Goal: Task Accomplishment & Management: Manage account settings

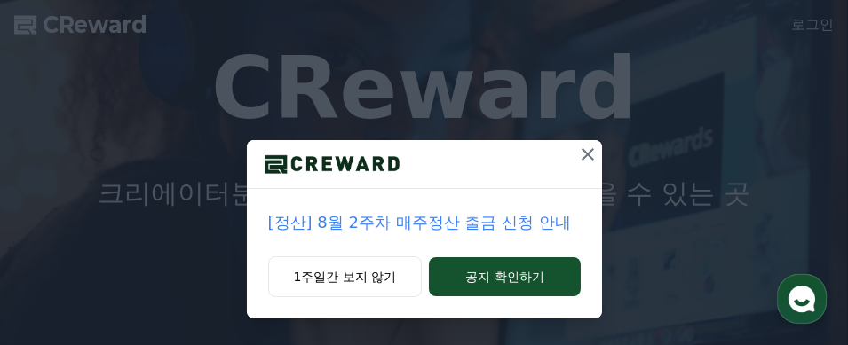
click at [583, 150] on icon at bounding box center [588, 154] width 12 height 12
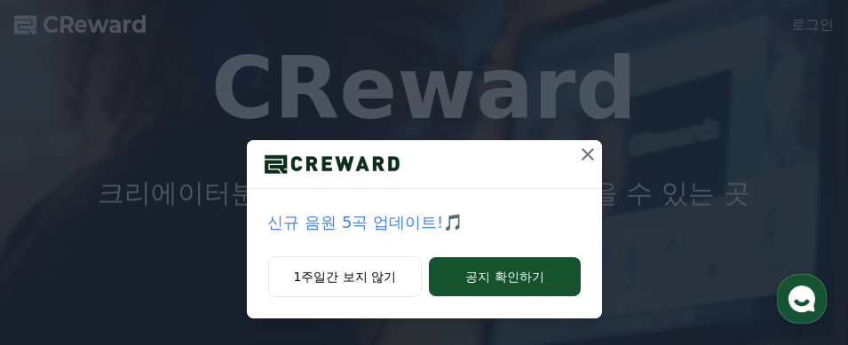
click at [580, 148] on icon at bounding box center [587, 154] width 21 height 21
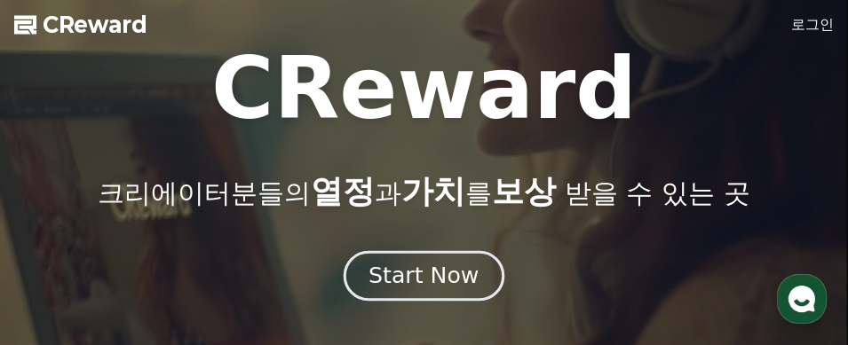
drag, startPoint x: 404, startPoint y: 285, endPoint x: 460, endPoint y: 252, distance: 64.9
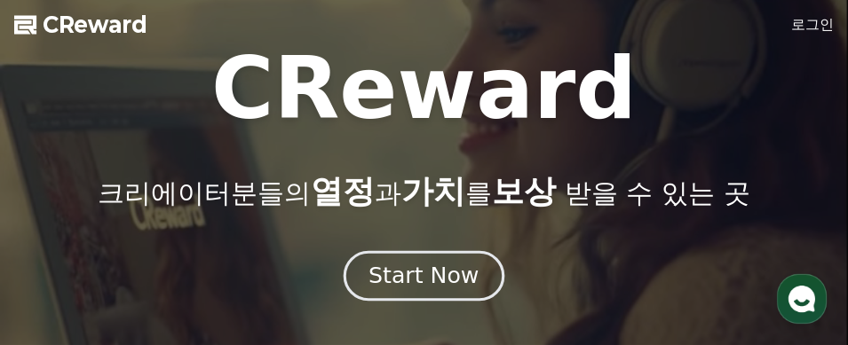
click at [404, 285] on div "Start Now" at bounding box center [424, 276] width 110 height 30
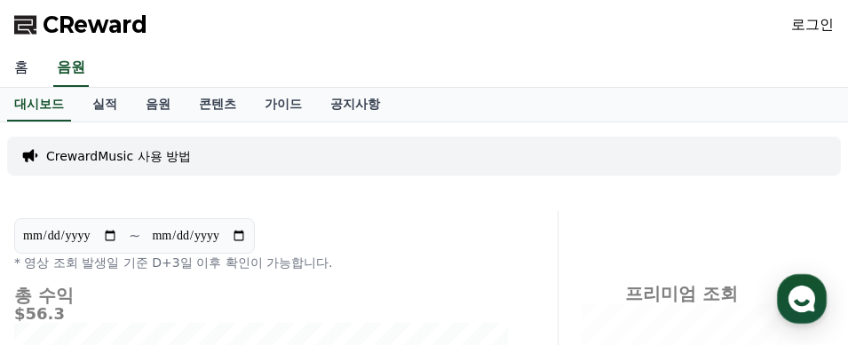
click at [20, 59] on link "홈" at bounding box center [21, 68] width 43 height 37
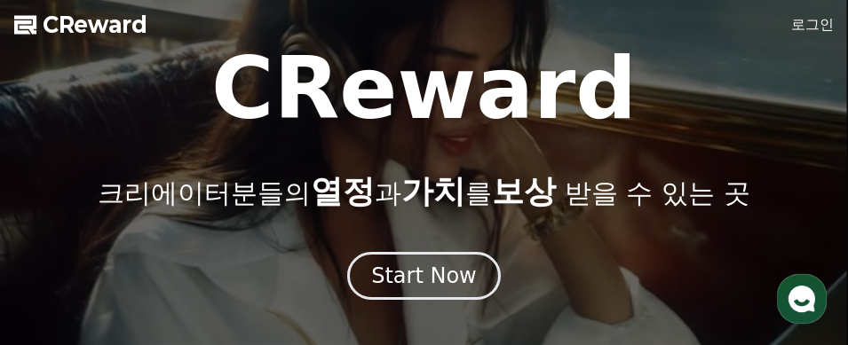
click at [823, 24] on link "로그인" at bounding box center [812, 24] width 43 height 21
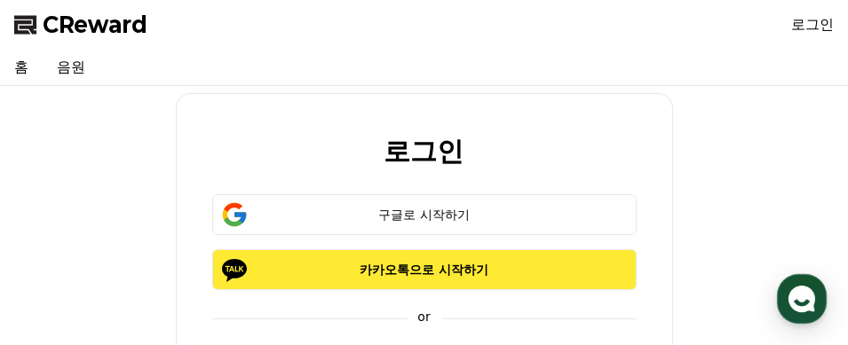
click at [438, 267] on p "카카오톡으로 시작하기" at bounding box center [424, 270] width 373 height 18
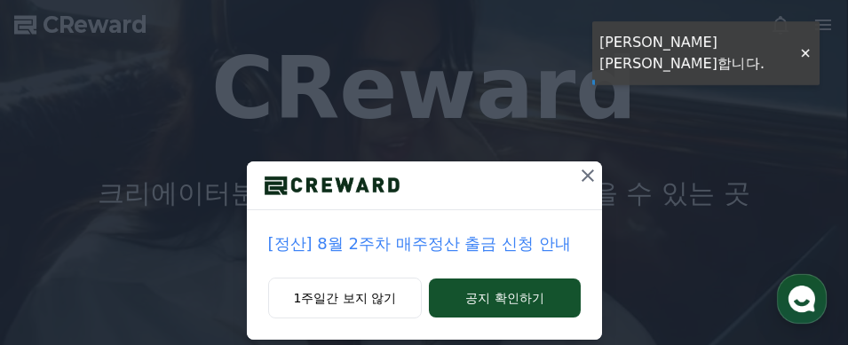
scroll to position [73, 0]
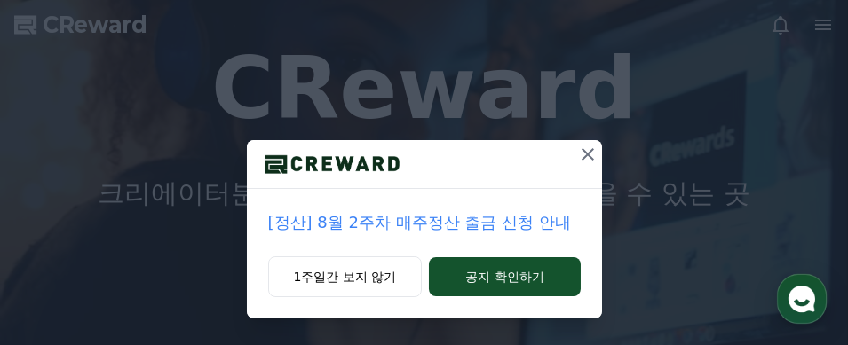
click at [577, 155] on icon at bounding box center [587, 154] width 21 height 21
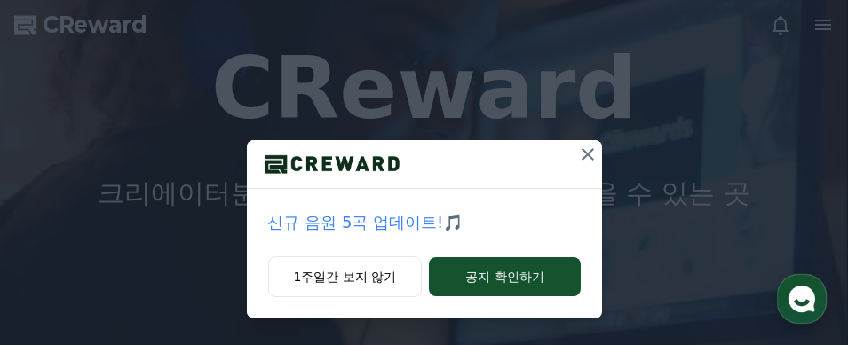
click at [577, 151] on icon at bounding box center [587, 154] width 21 height 21
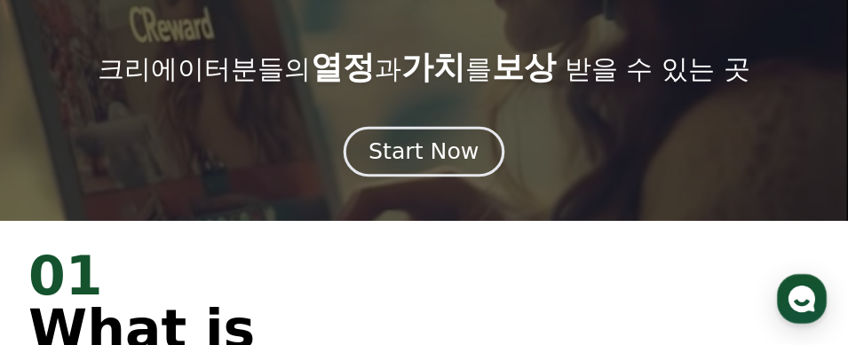
scroll to position [89, 0]
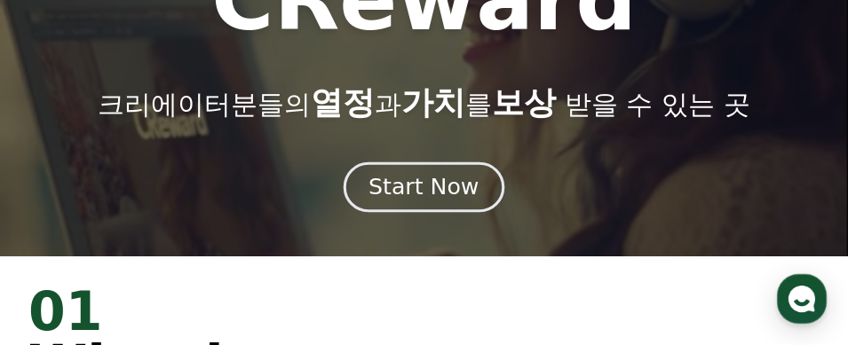
click at [441, 195] on div "Start Now" at bounding box center [424, 187] width 110 height 30
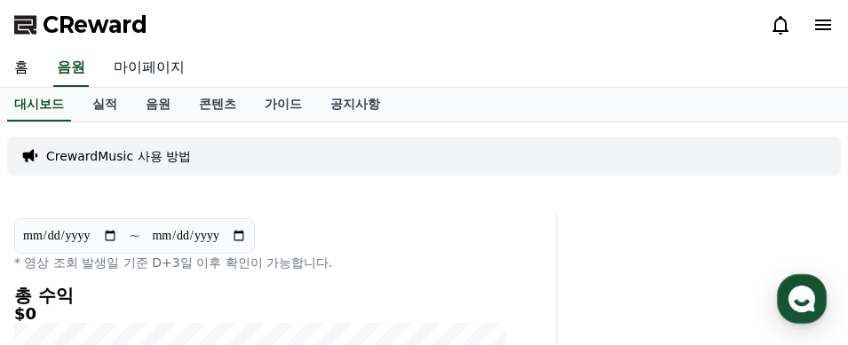
click at [164, 63] on link "마이페이지" at bounding box center [148, 68] width 99 height 37
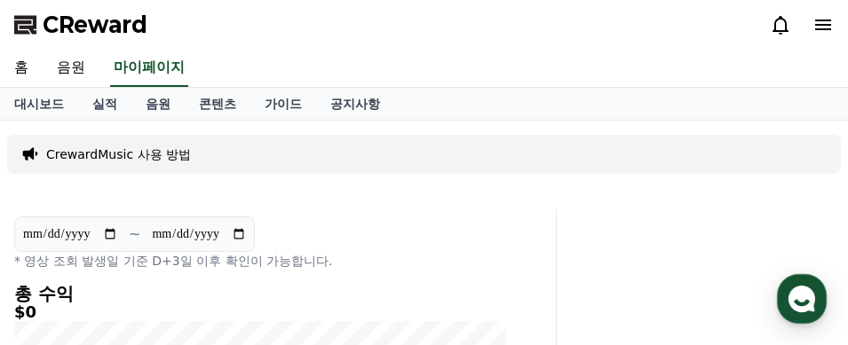
select select "**********"
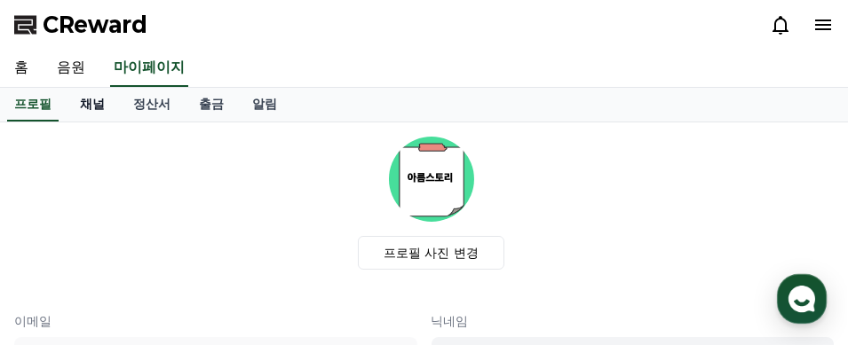
click at [91, 102] on link "채널" at bounding box center [92, 105] width 53 height 34
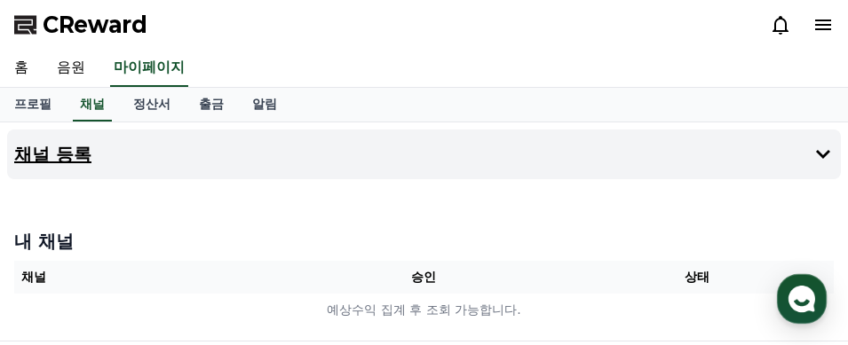
click at [47, 158] on h4 "채널 등록" at bounding box center [52, 155] width 77 height 20
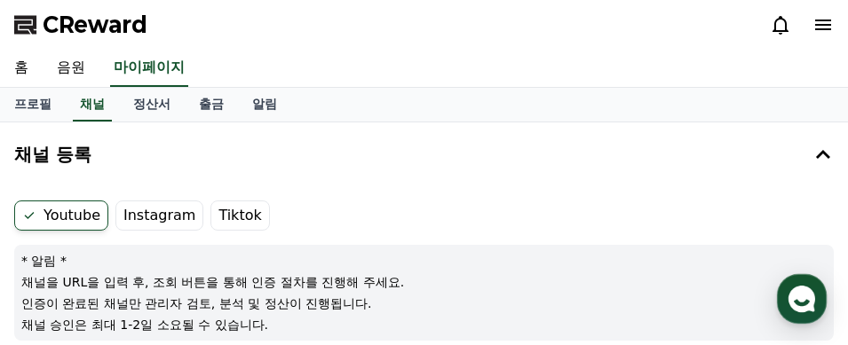
click at [221, 214] on label "Tiktok" at bounding box center [239, 216] width 59 height 30
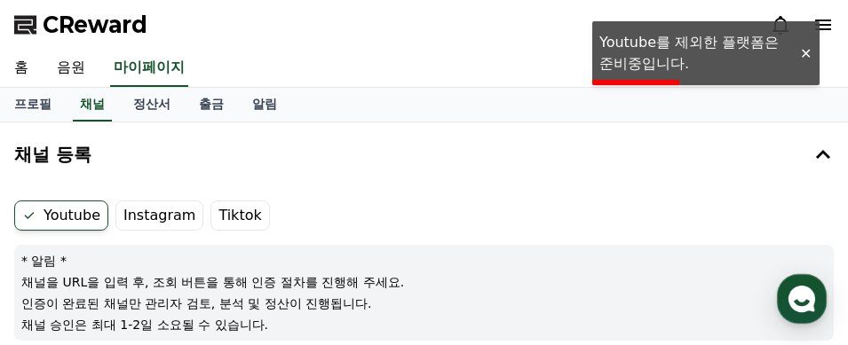
click at [68, 214] on label "Youtube" at bounding box center [61, 216] width 94 height 30
click at [798, 52] on div at bounding box center [805, 53] width 28 height 17
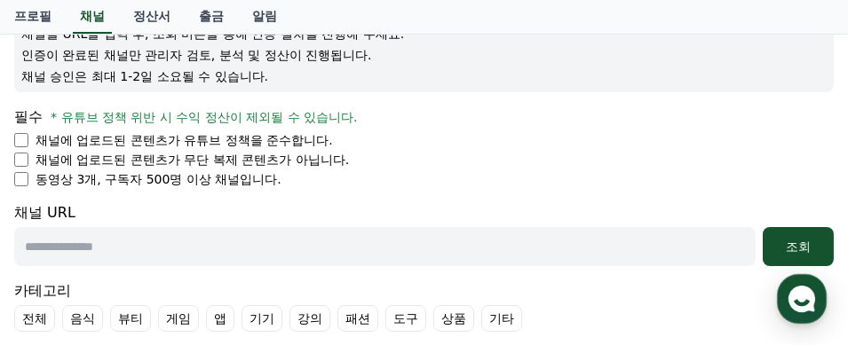
scroll to position [266, 0]
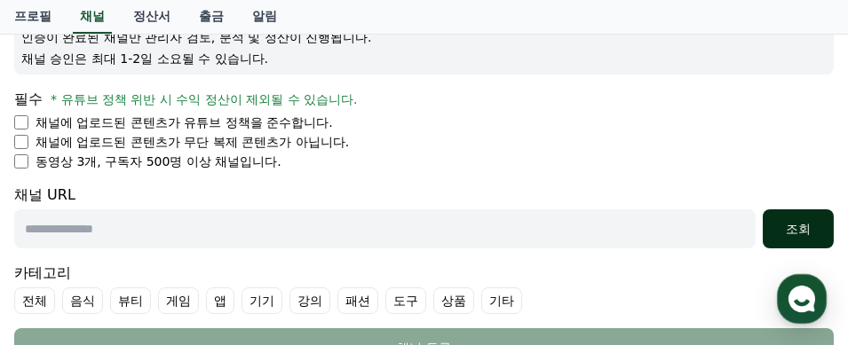
click at [830, 230] on button "조회" at bounding box center [798, 229] width 71 height 39
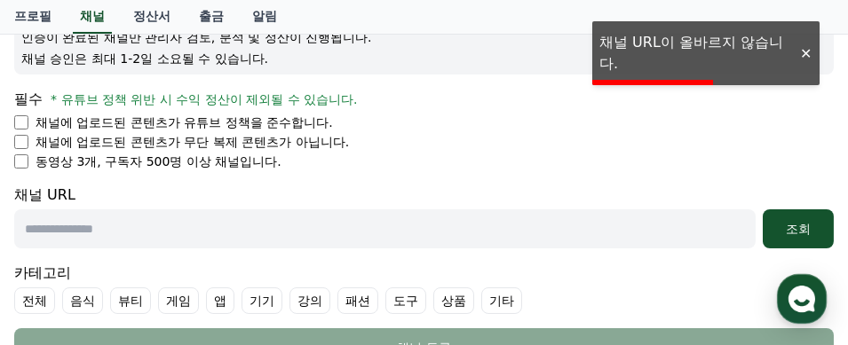
click at [806, 60] on div at bounding box center [805, 53] width 28 height 17
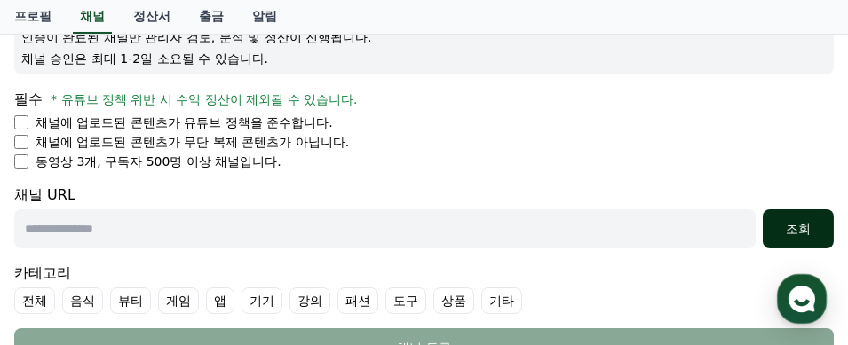
click at [805, 225] on div "조회" at bounding box center [798, 229] width 57 height 18
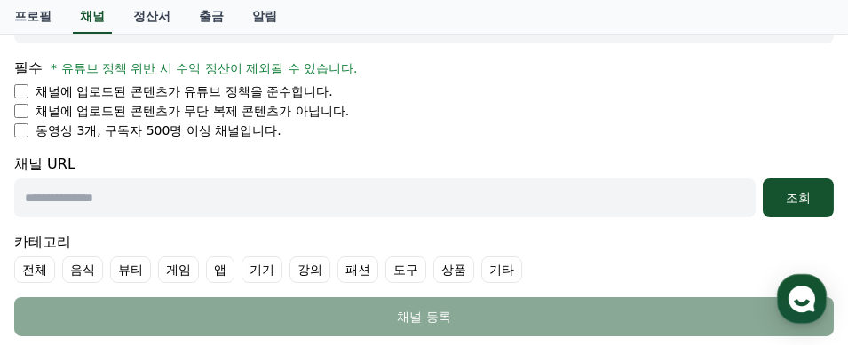
scroll to position [355, 0]
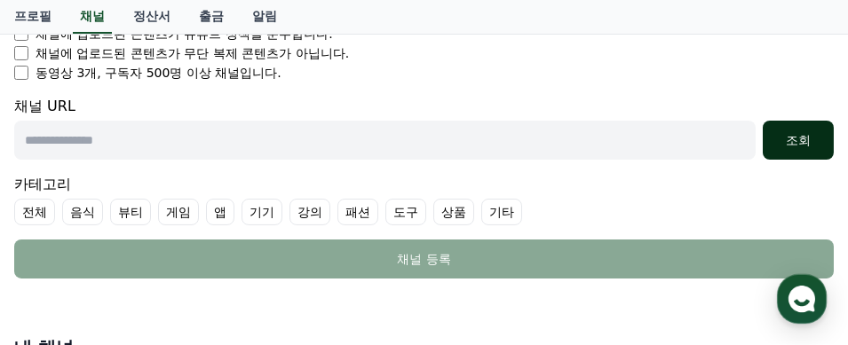
click at [803, 146] on div "조회" at bounding box center [798, 140] width 57 height 18
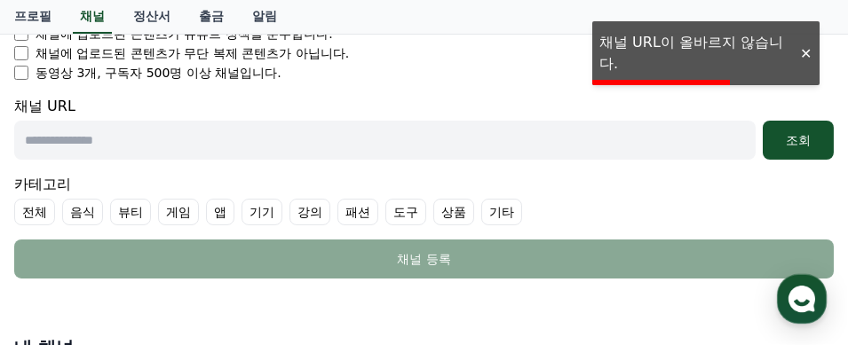
click at [807, 51] on div at bounding box center [805, 53] width 28 height 17
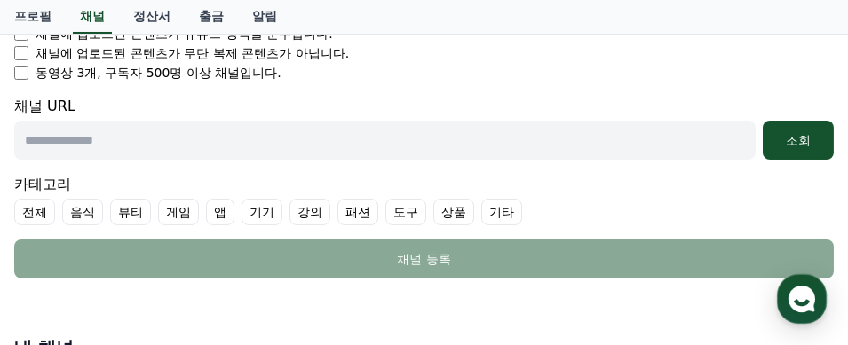
click at [100, 129] on input "text" at bounding box center [384, 140] width 741 height 39
paste input "**********"
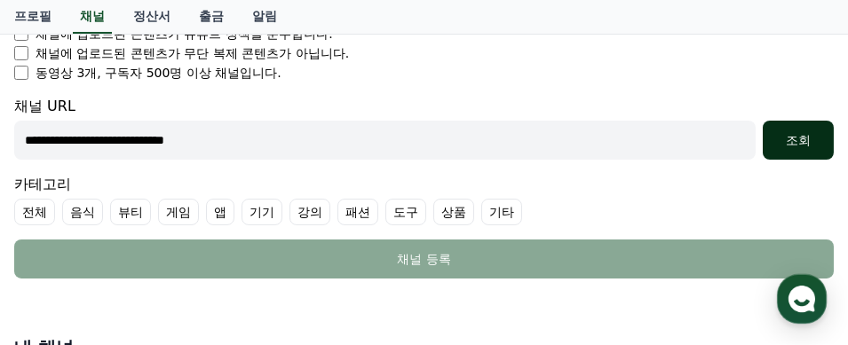
click at [803, 131] on div "조회" at bounding box center [798, 140] width 57 height 18
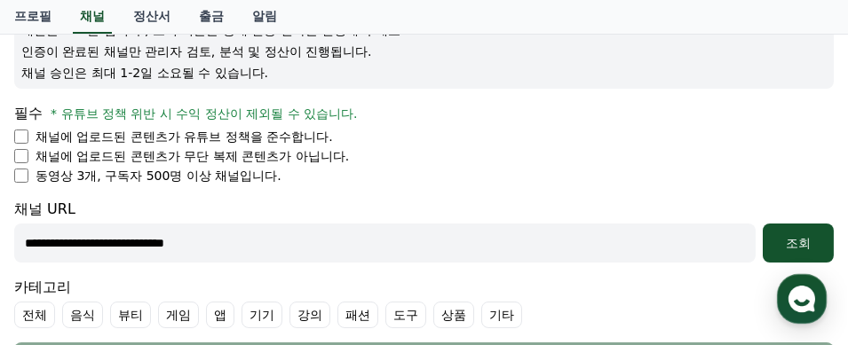
scroll to position [266, 0]
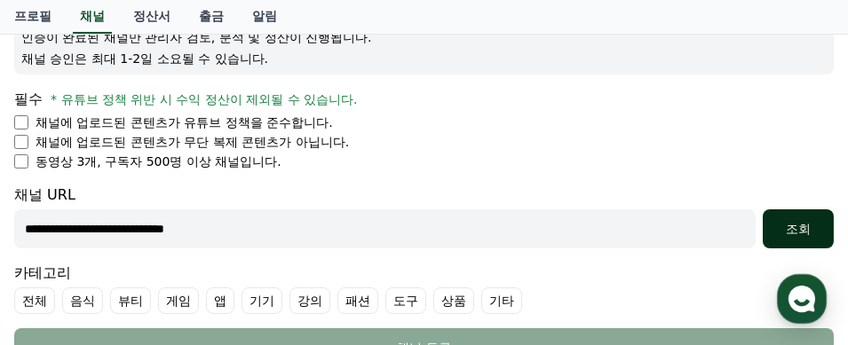
click at [812, 226] on div "조회" at bounding box center [798, 229] width 57 height 18
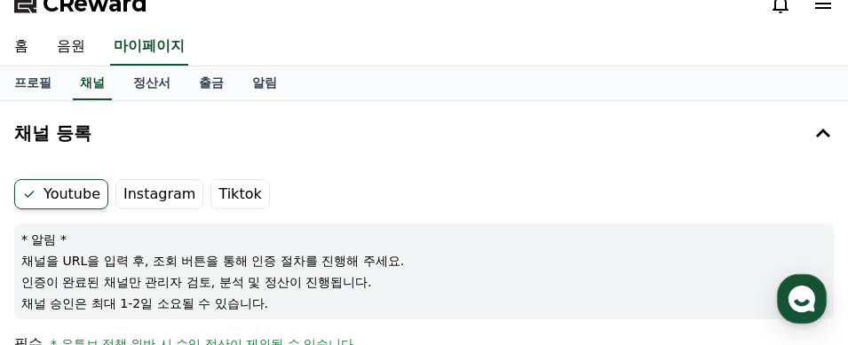
scroll to position [0, 0]
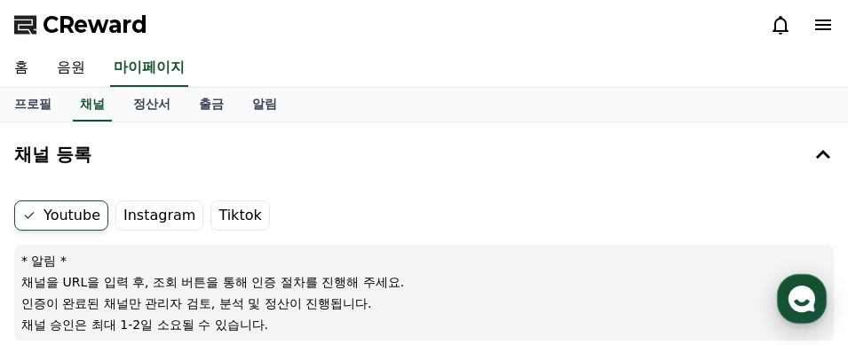
click at [814, 291] on icon "button" at bounding box center [802, 299] width 32 height 32
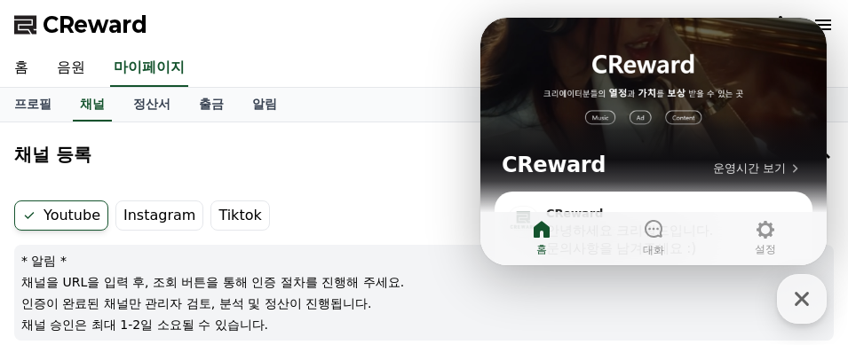
click at [807, 297] on icon "button" at bounding box center [802, 299] width 32 height 32
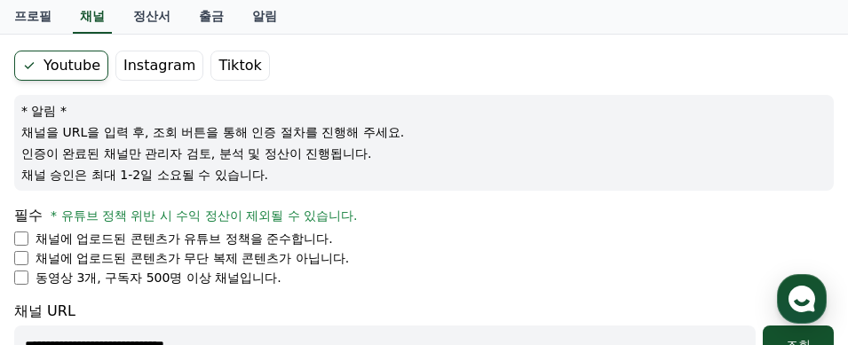
scroll to position [266, 0]
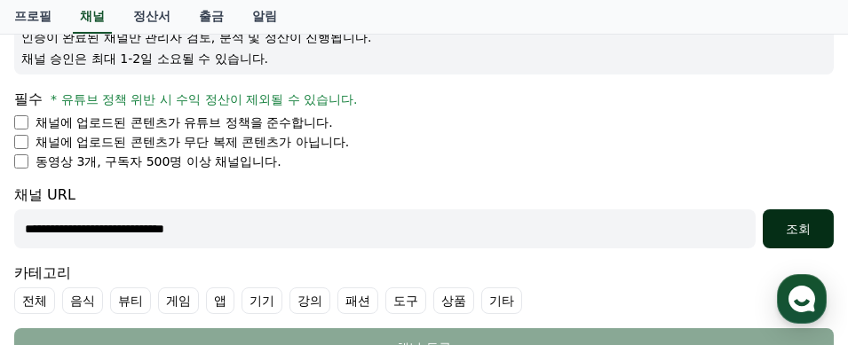
click at [800, 225] on div "조회" at bounding box center [798, 229] width 57 height 18
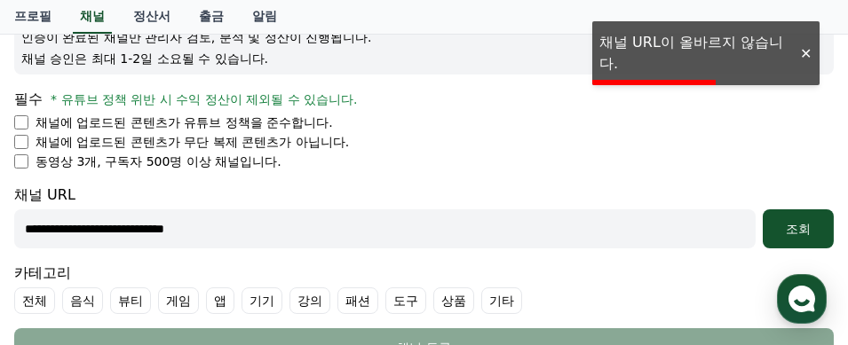
click at [632, 139] on li "채널에 업로드된 콘텐츠가 무단 복제 콘텐츠가 아닙니다." at bounding box center [424, 142] width 820 height 18
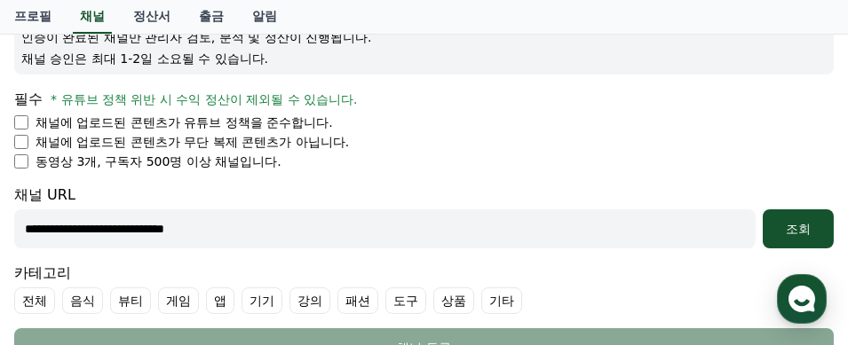
click at [189, 229] on input "**********" at bounding box center [384, 229] width 741 height 39
type input "**********"
click at [809, 224] on div "조회" at bounding box center [798, 229] width 57 height 18
drag, startPoint x: 233, startPoint y: 231, endPoint x: 20, endPoint y: 241, distance: 213.3
click at [3, 242] on div "**********" at bounding box center [424, 196] width 848 height 680
